Goal: Check status

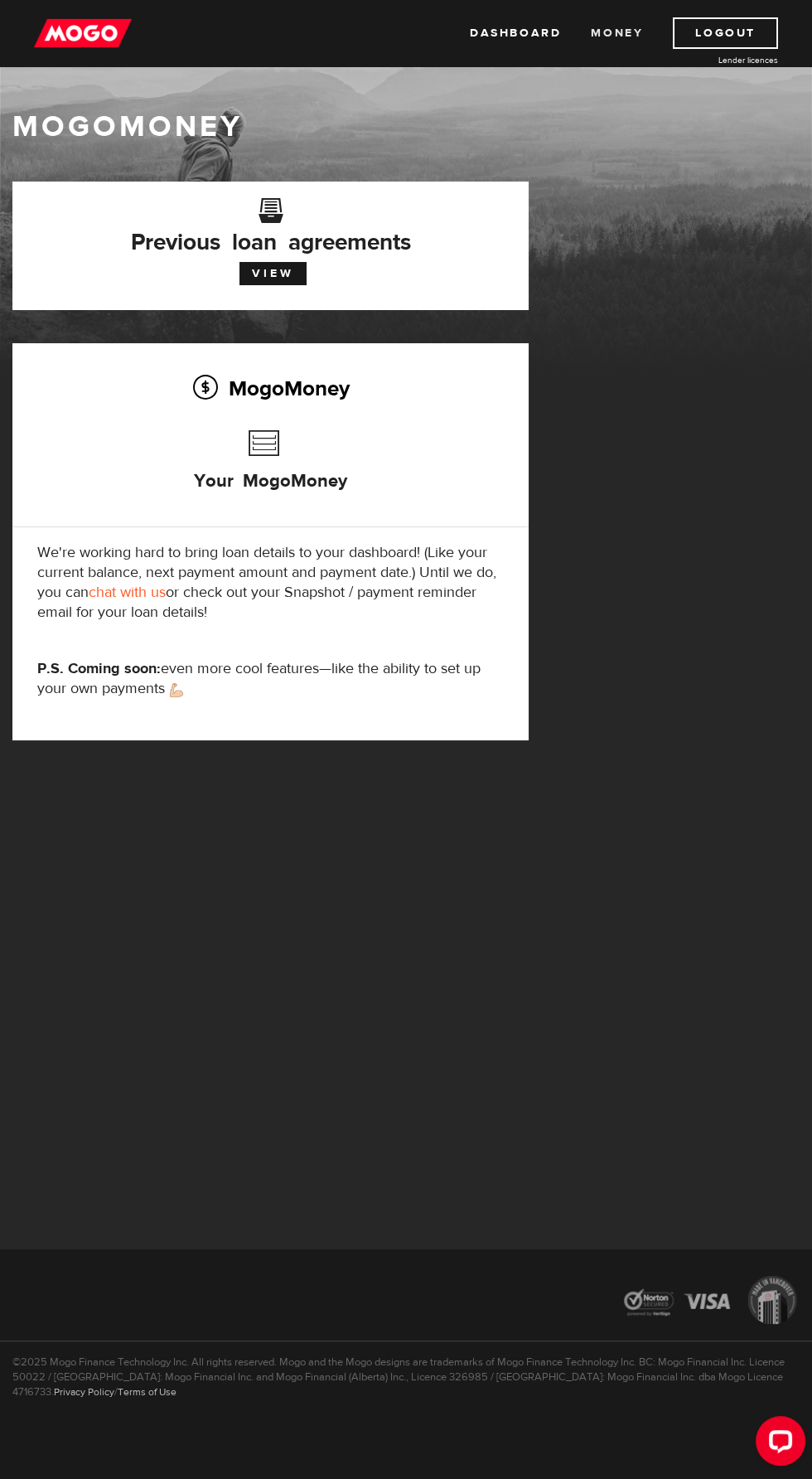
click at [624, 24] on link "Money" at bounding box center [617, 33] width 52 height 31
click at [265, 275] on link "View" at bounding box center [273, 273] width 67 height 23
